Goal: Transaction & Acquisition: Book appointment/travel/reservation

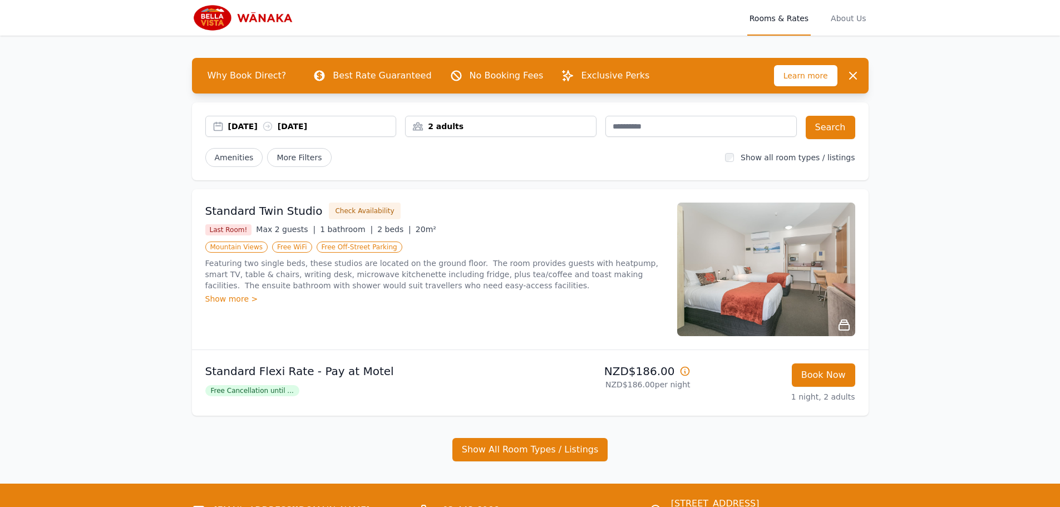
click at [257, 126] on div "[DATE] [DATE]" at bounding box center [312, 126] width 168 height 11
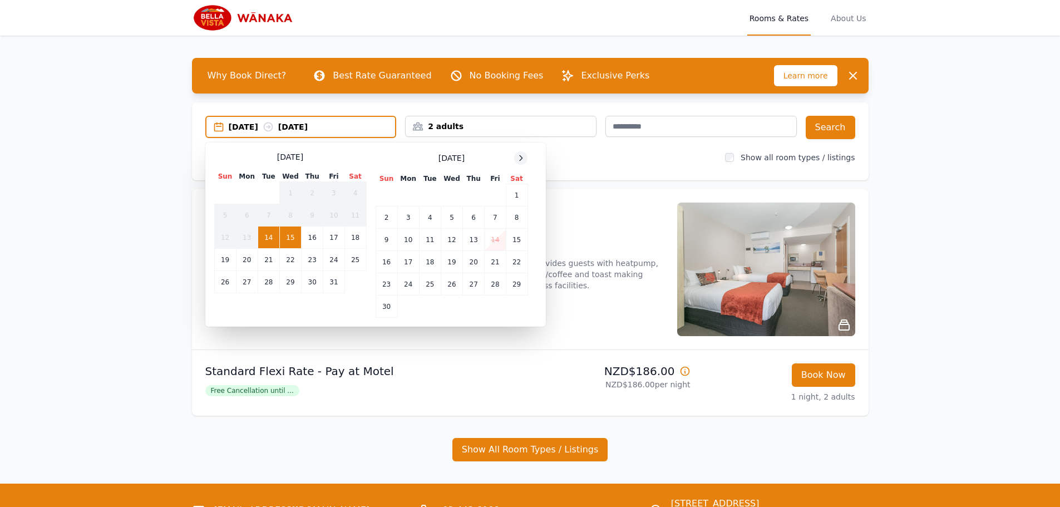
click at [517, 159] on icon at bounding box center [520, 158] width 9 height 9
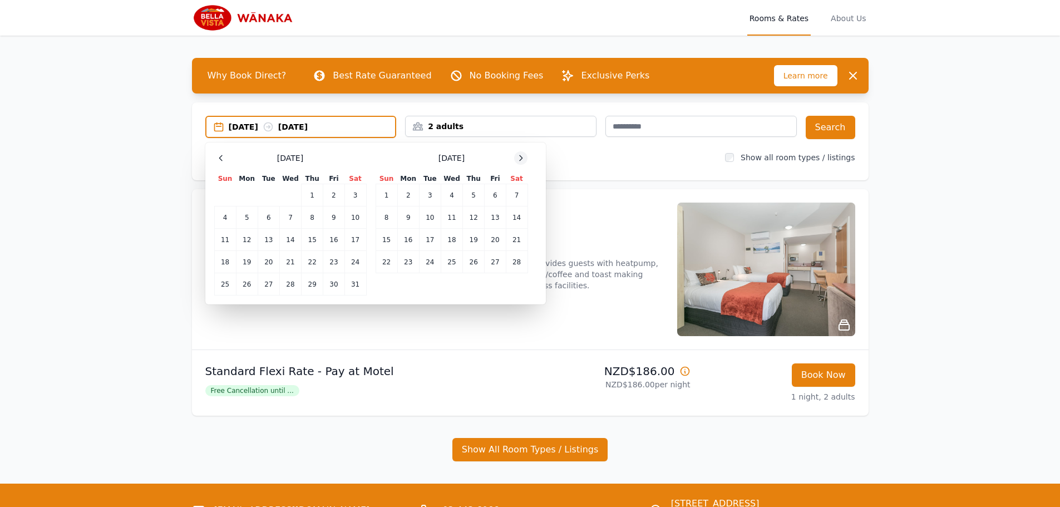
click at [517, 159] on icon at bounding box center [520, 158] width 9 height 9
click at [289, 219] on td "11" at bounding box center [290, 217] width 22 height 22
click at [340, 218] on td "13" at bounding box center [333, 217] width 21 height 22
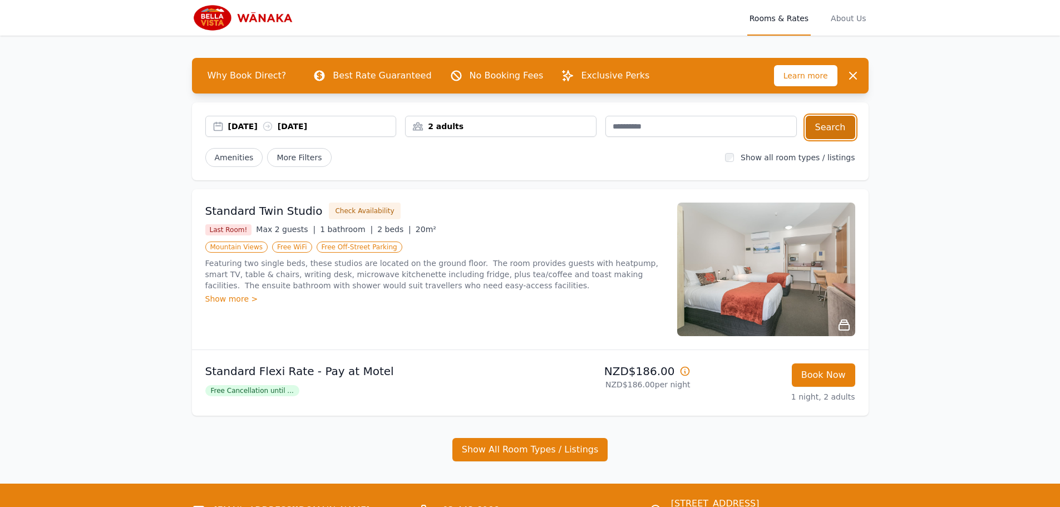
click at [819, 127] on button "Search" at bounding box center [831, 127] width 50 height 23
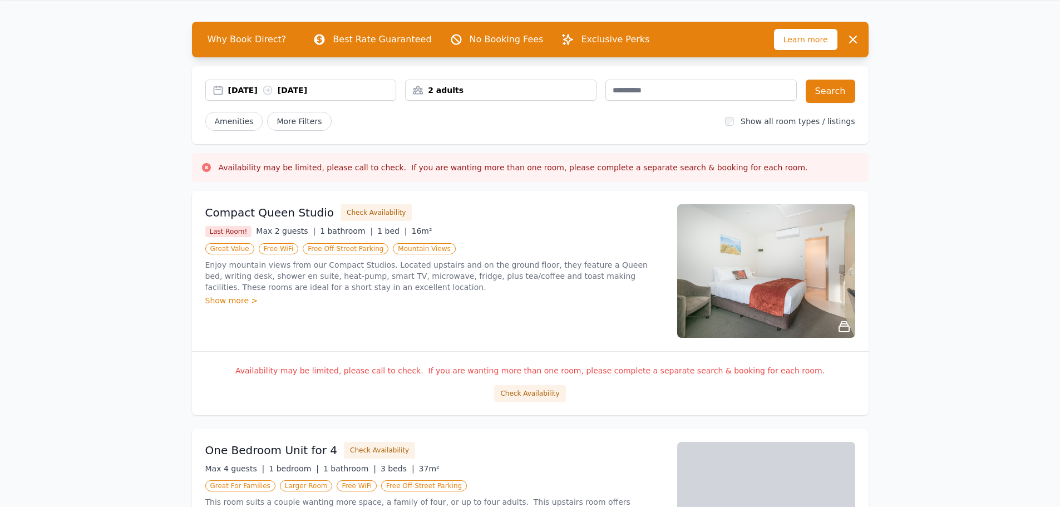
scroll to position [56, 0]
